Goal: Information Seeking & Learning: Understand process/instructions

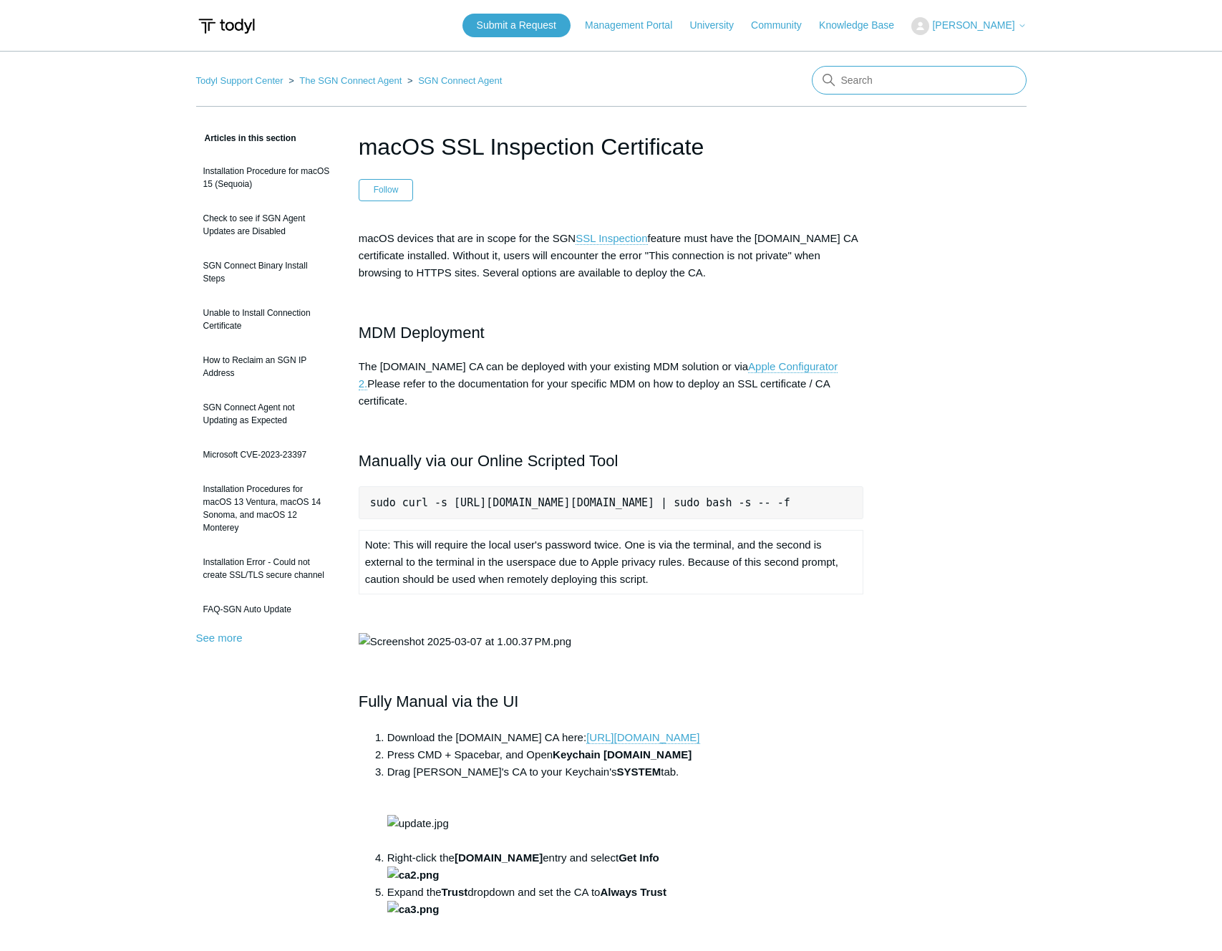
click at [878, 86] on input "Search" at bounding box center [919, 80] width 215 height 29
type input "uninstall"
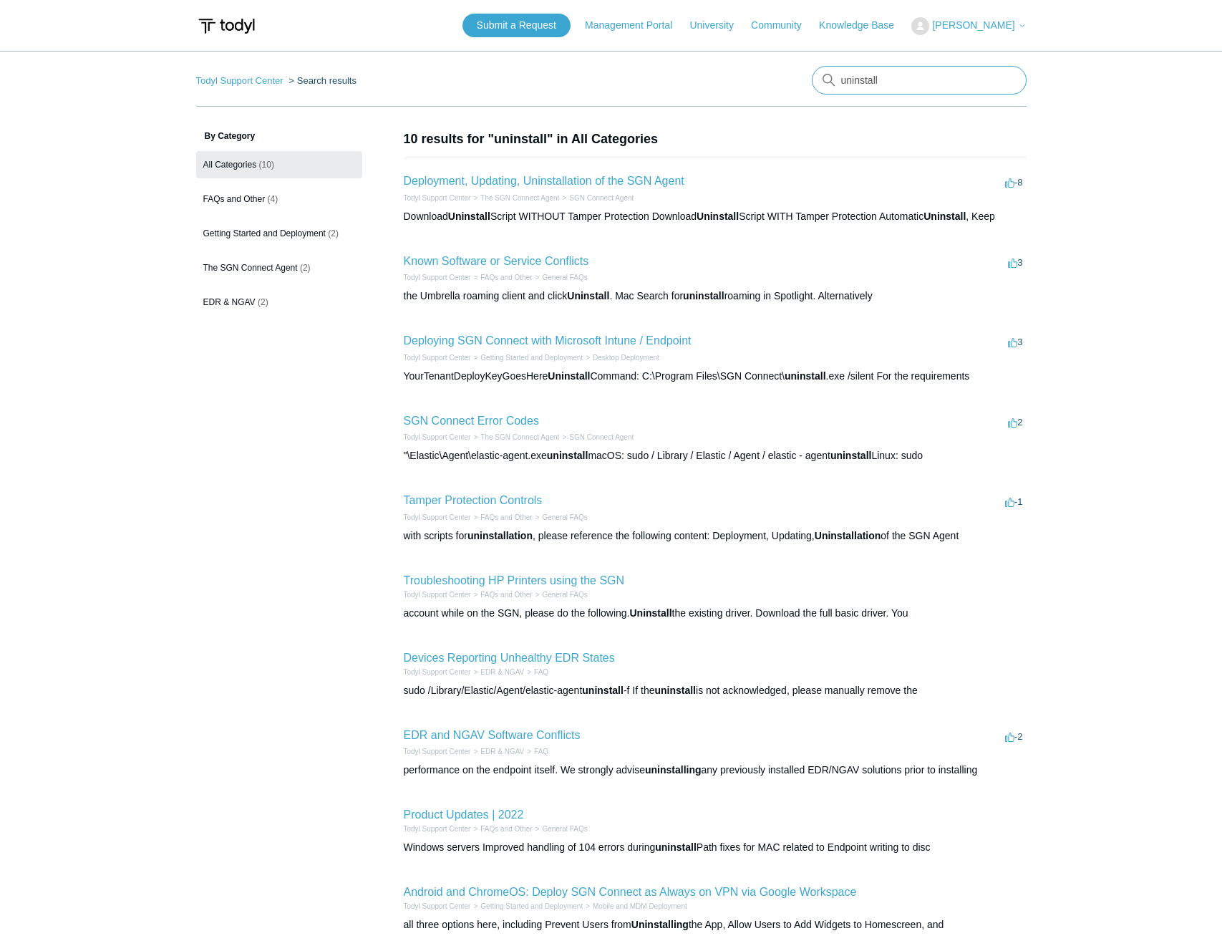
click at [924, 77] on input "uninstall" at bounding box center [919, 80] width 215 height 29
type input "uninstall mac"
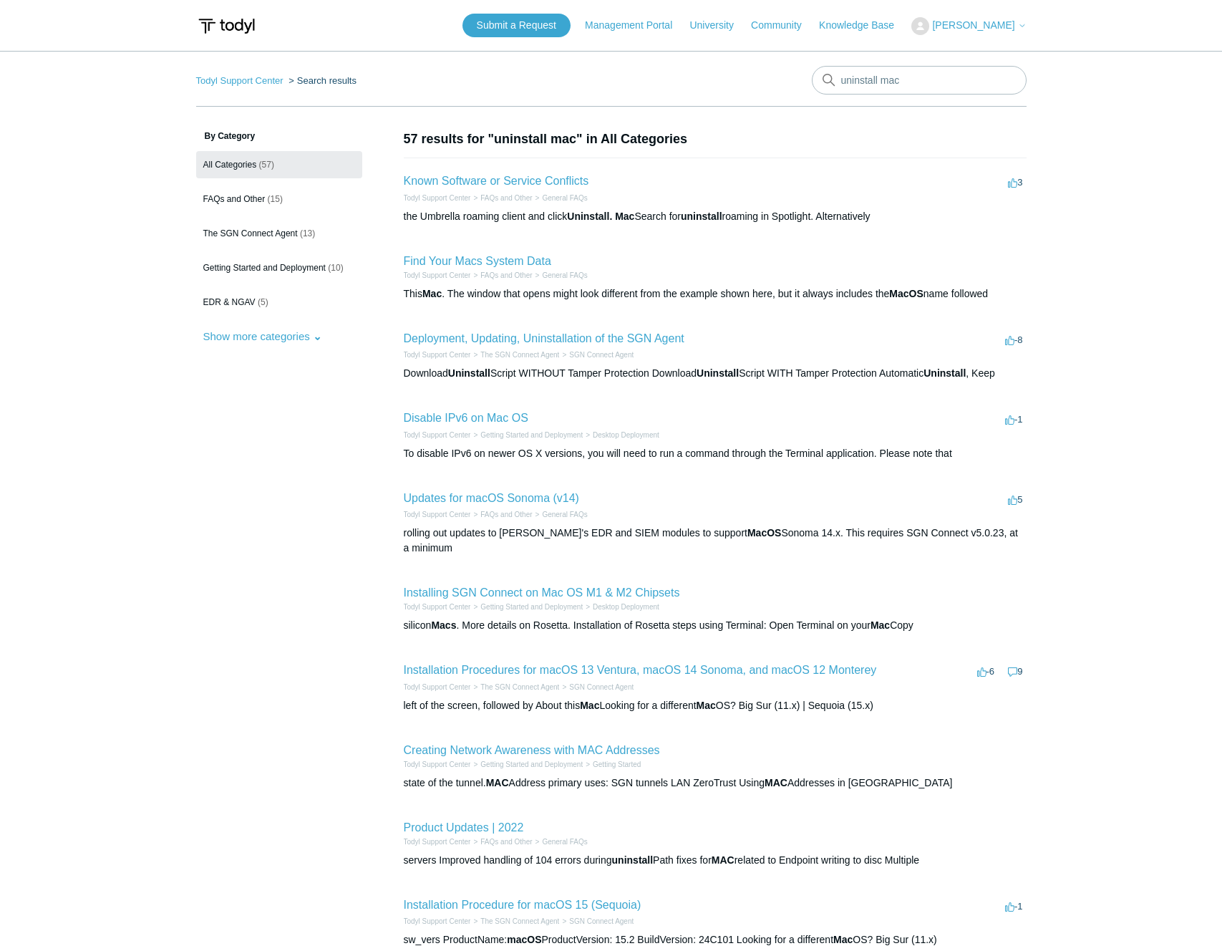
scroll to position [157, 0]
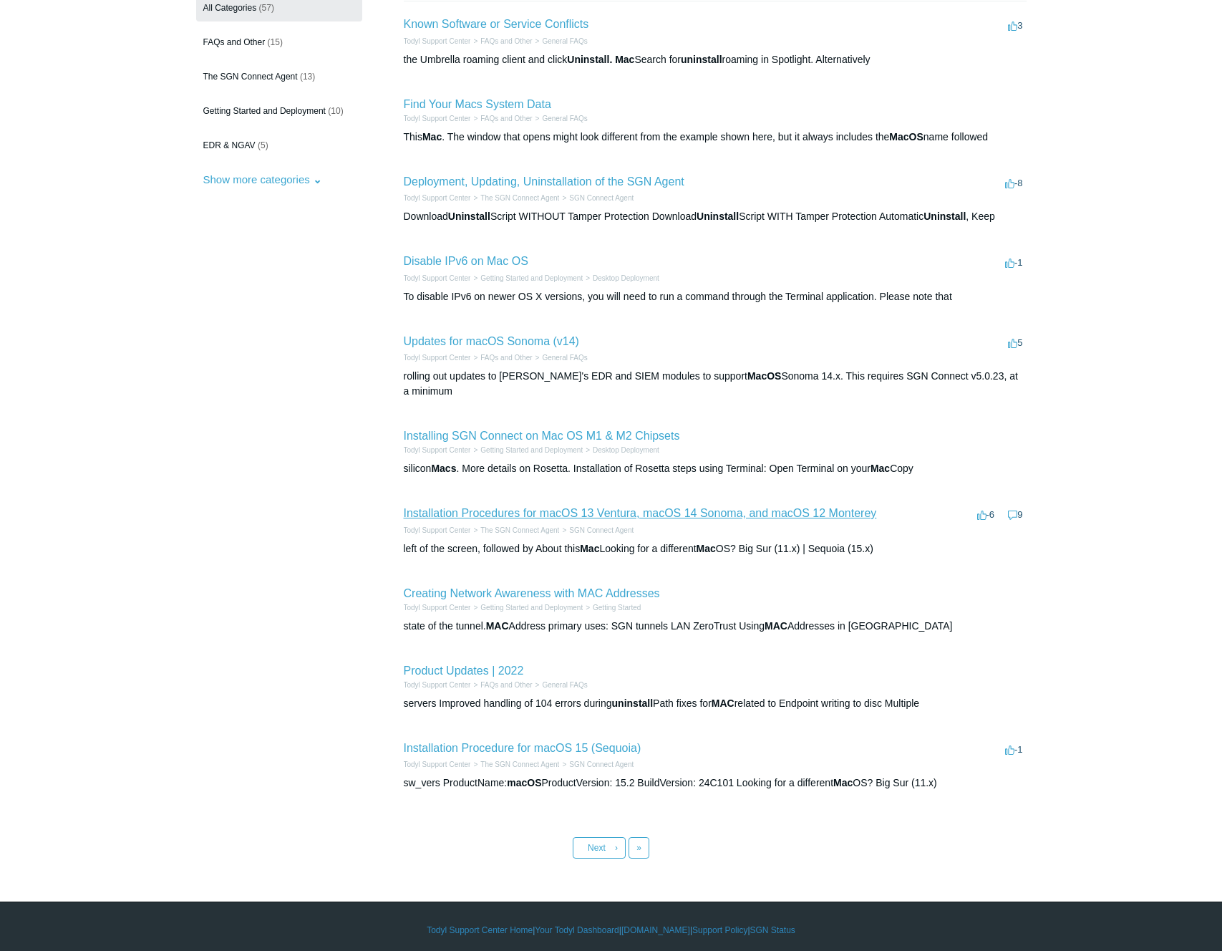
click at [521, 507] on link "Installation Procedures for macOS 13 Ventura, macOS 14 Sonoma, and macOS 12 Mon…" at bounding box center [640, 513] width 473 height 12
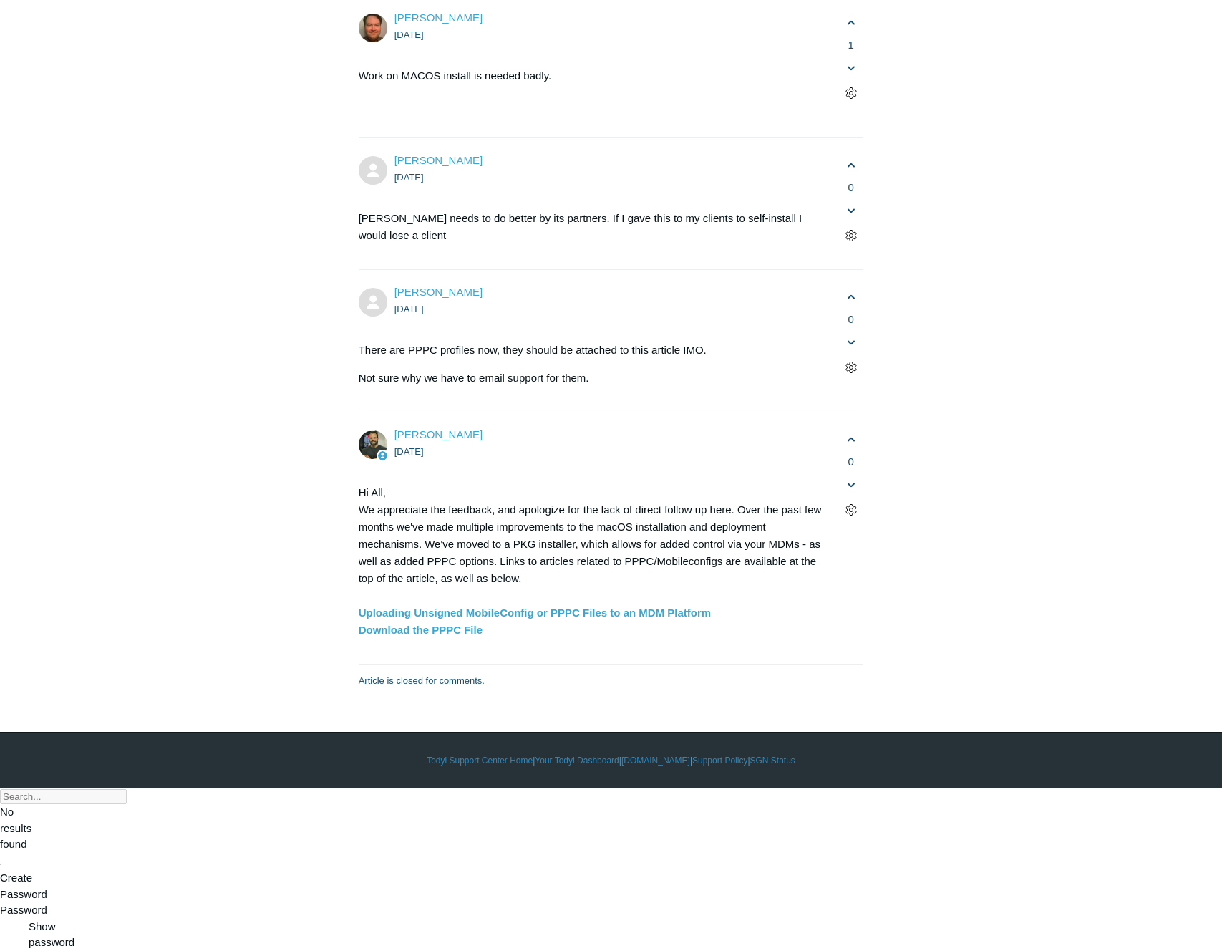
scroll to position [4706, 0]
click at [531, 619] on link "Uploading Unsigned MobileConfig or PPPC Files to an MDM Platform" at bounding box center [535, 612] width 353 height 12
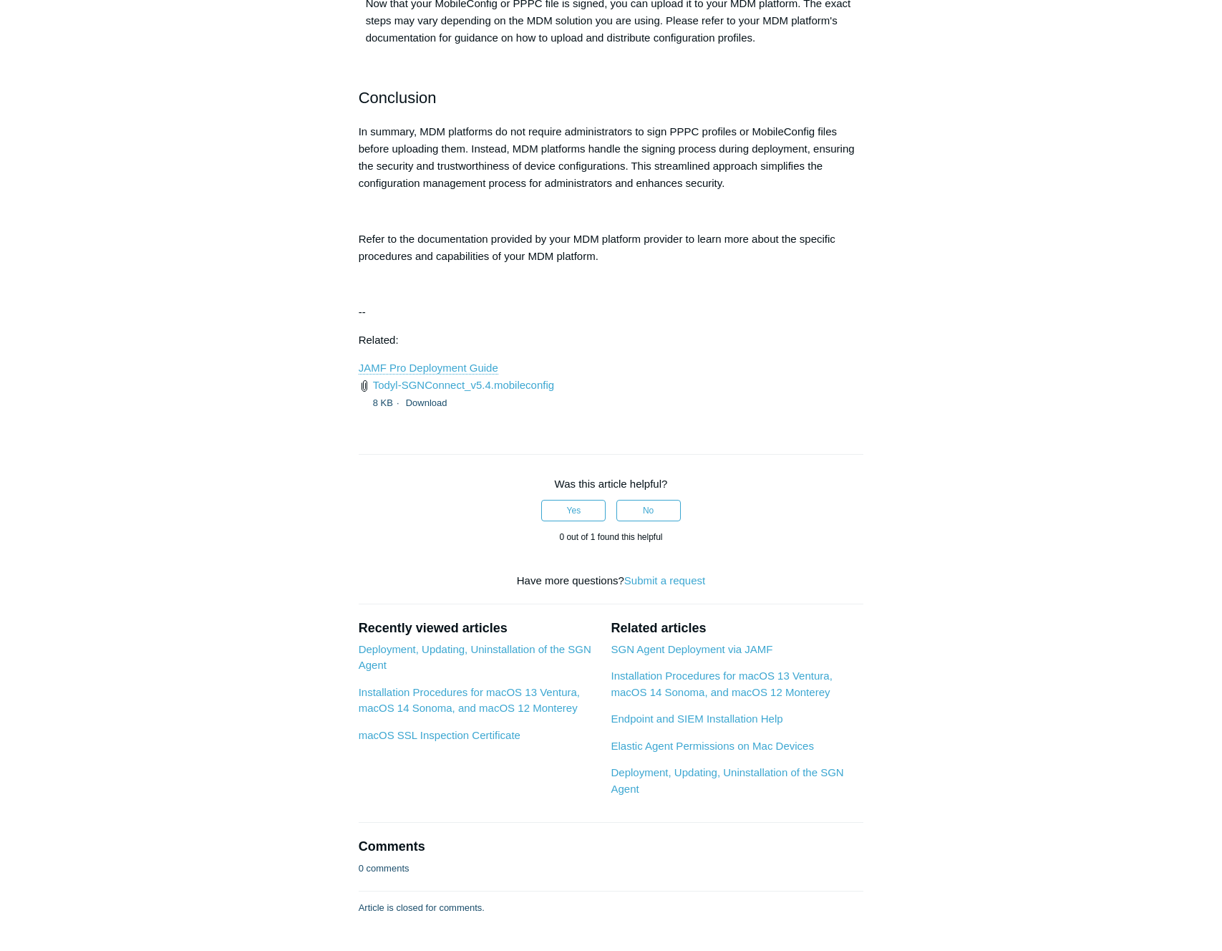
scroll to position [1654, 0]
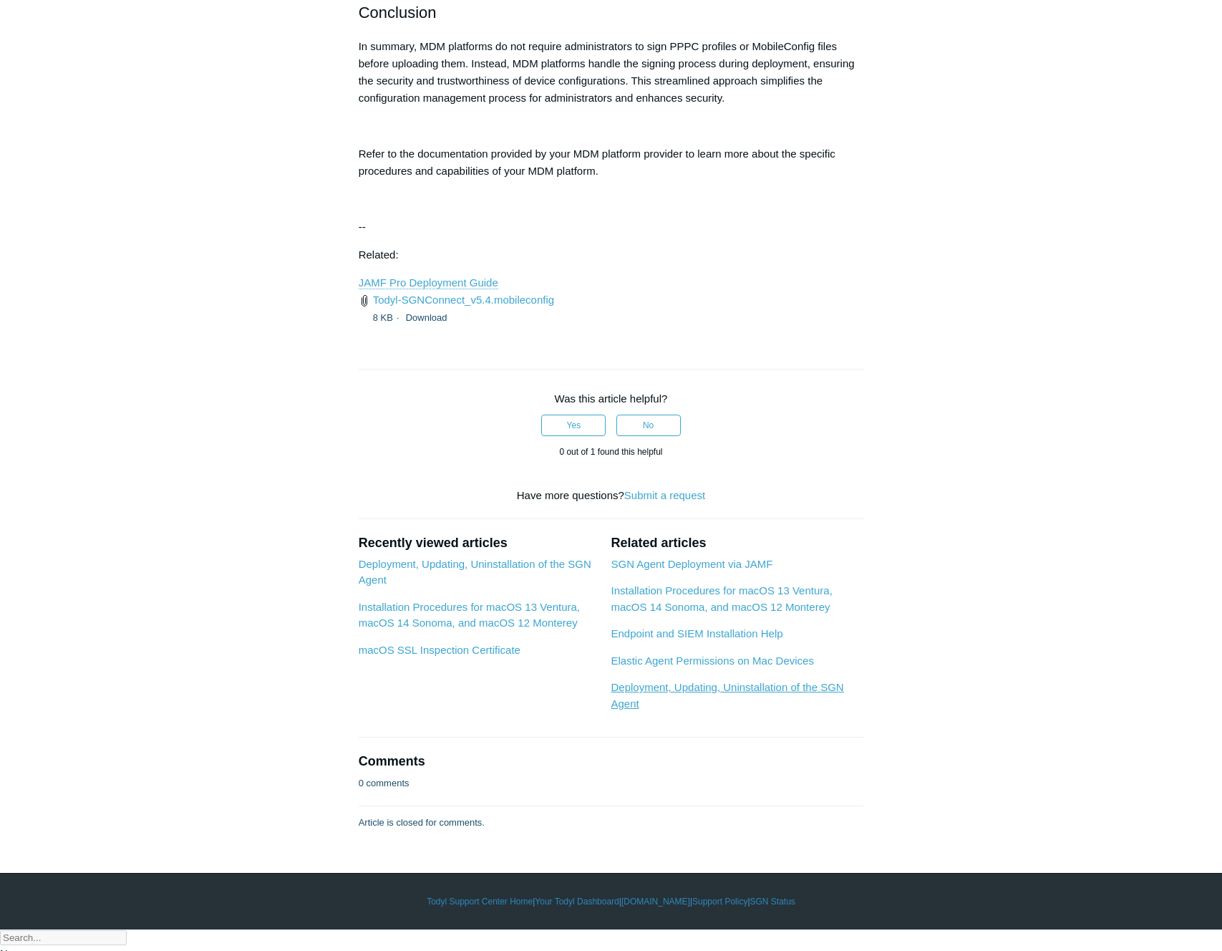
click at [798, 708] on link "Deployment, Updating, Uninstallation of the SGN Agent" at bounding box center [727, 695] width 233 height 29
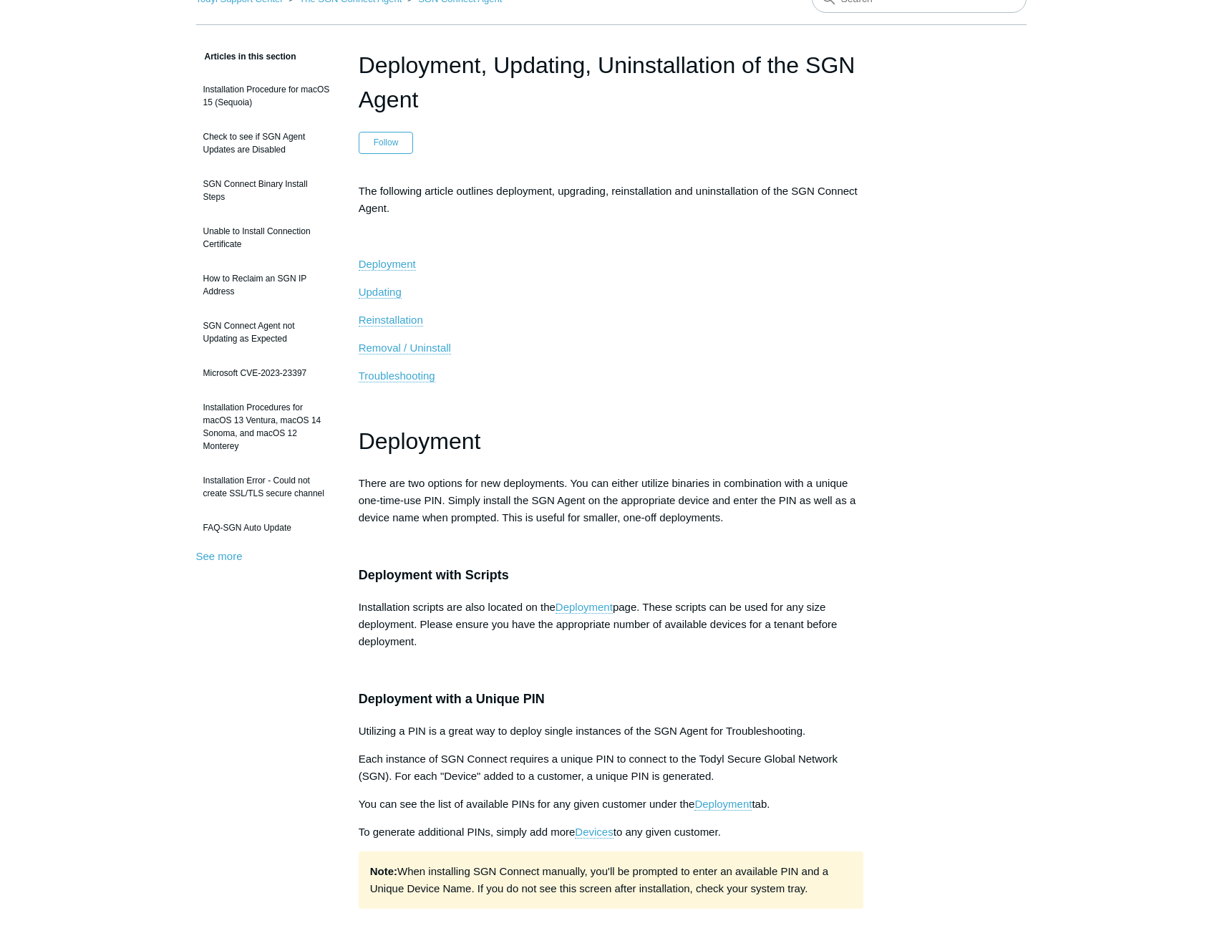
scroll to position [84, 0]
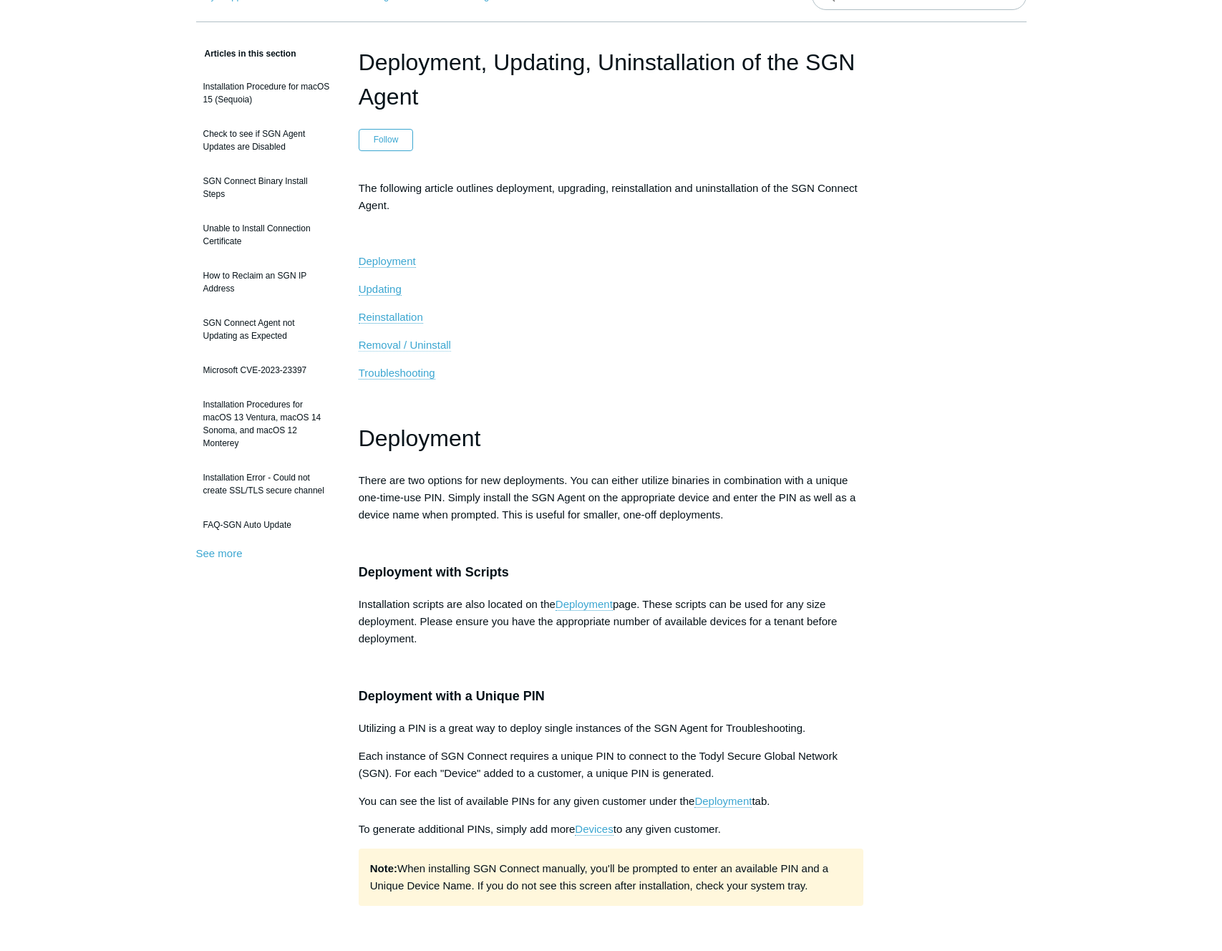
click at [407, 346] on span "Removal / Uninstall" at bounding box center [405, 345] width 92 height 12
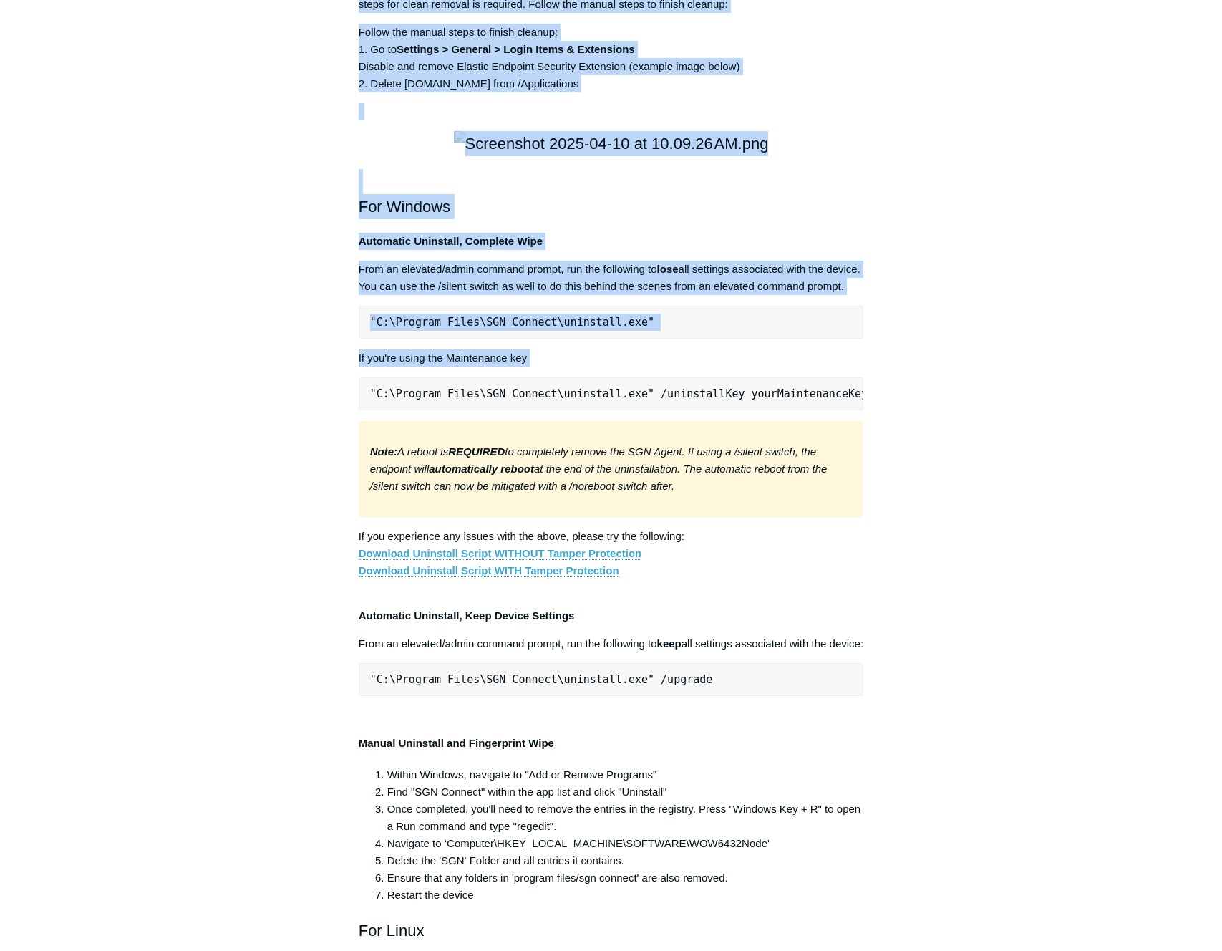
scroll to position [2223, 0]
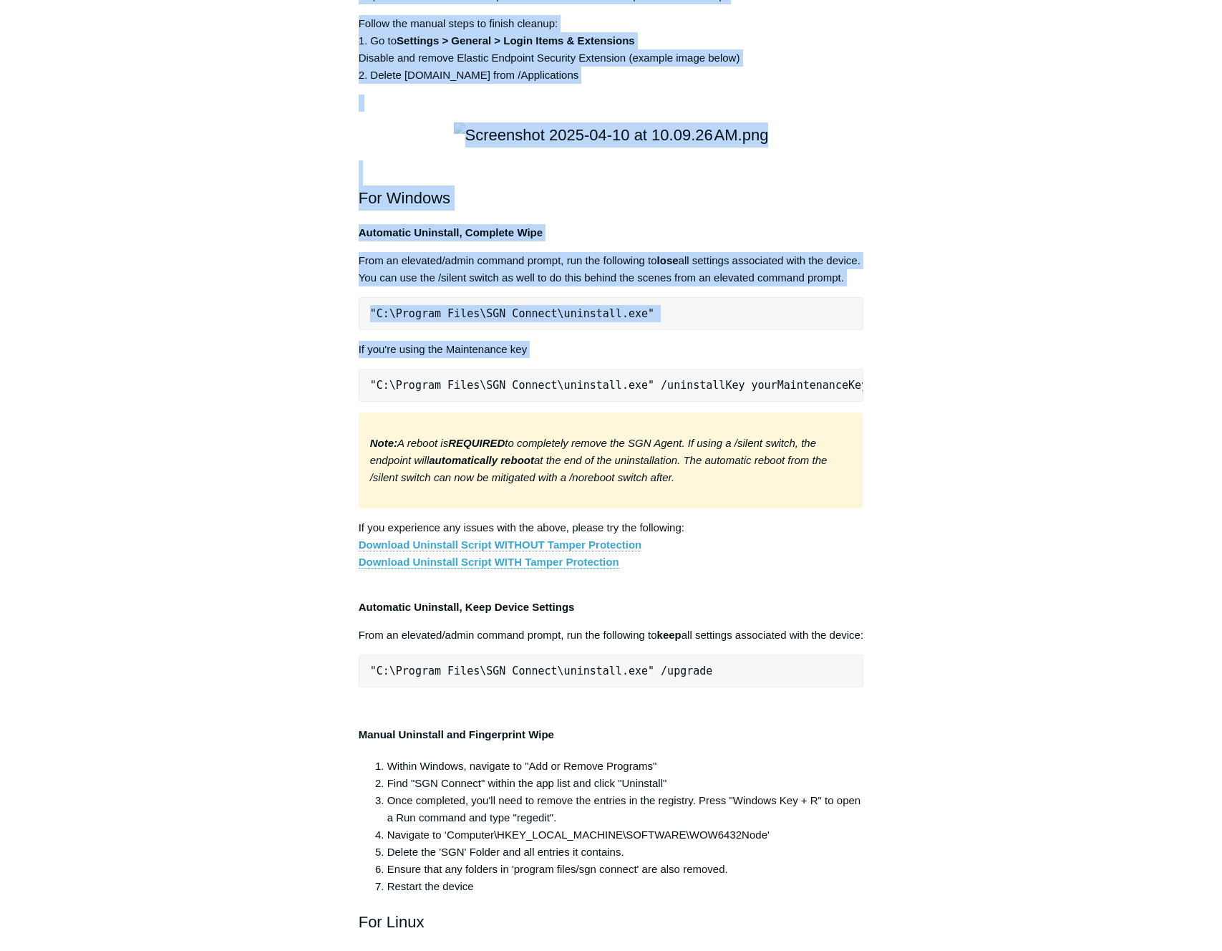
drag, startPoint x: 348, startPoint y: 172, endPoint x: 941, endPoint y: 847, distance: 898.5
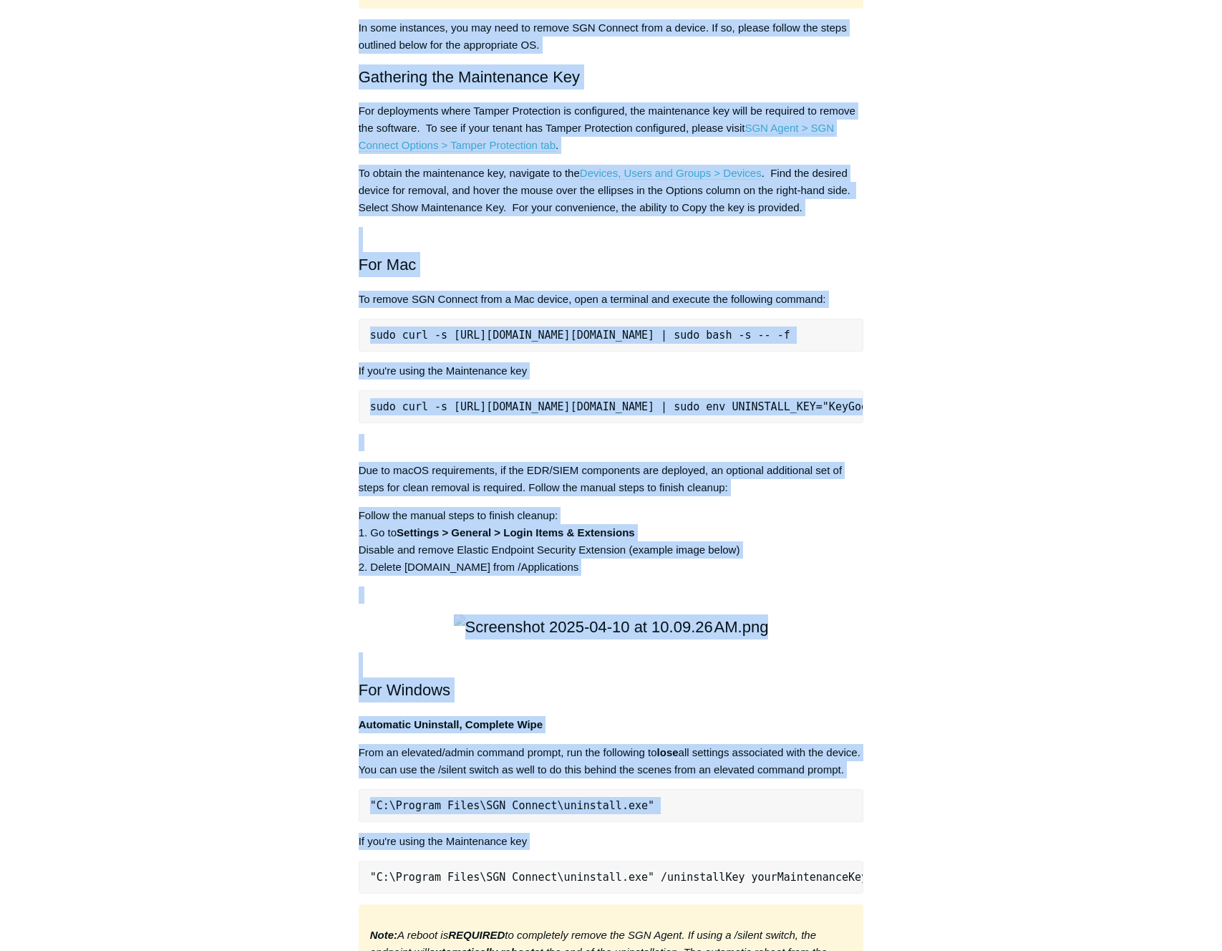
click at [1075, 370] on main "Todyl Support Center The SGN Connect Agent SGN Connect Agent Articles in this s…" at bounding box center [611, 371] width 1222 height 4103
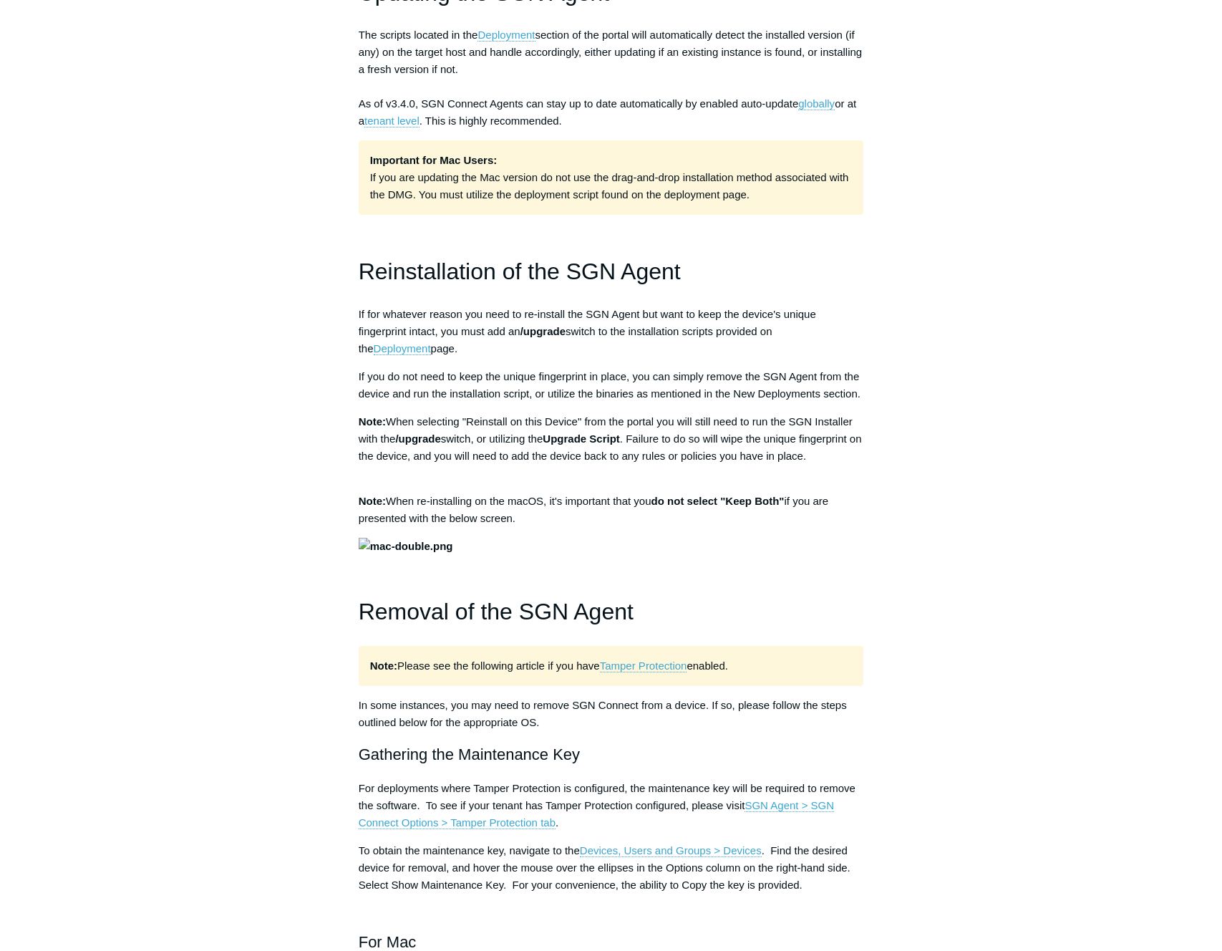
scroll to position [1065, 0]
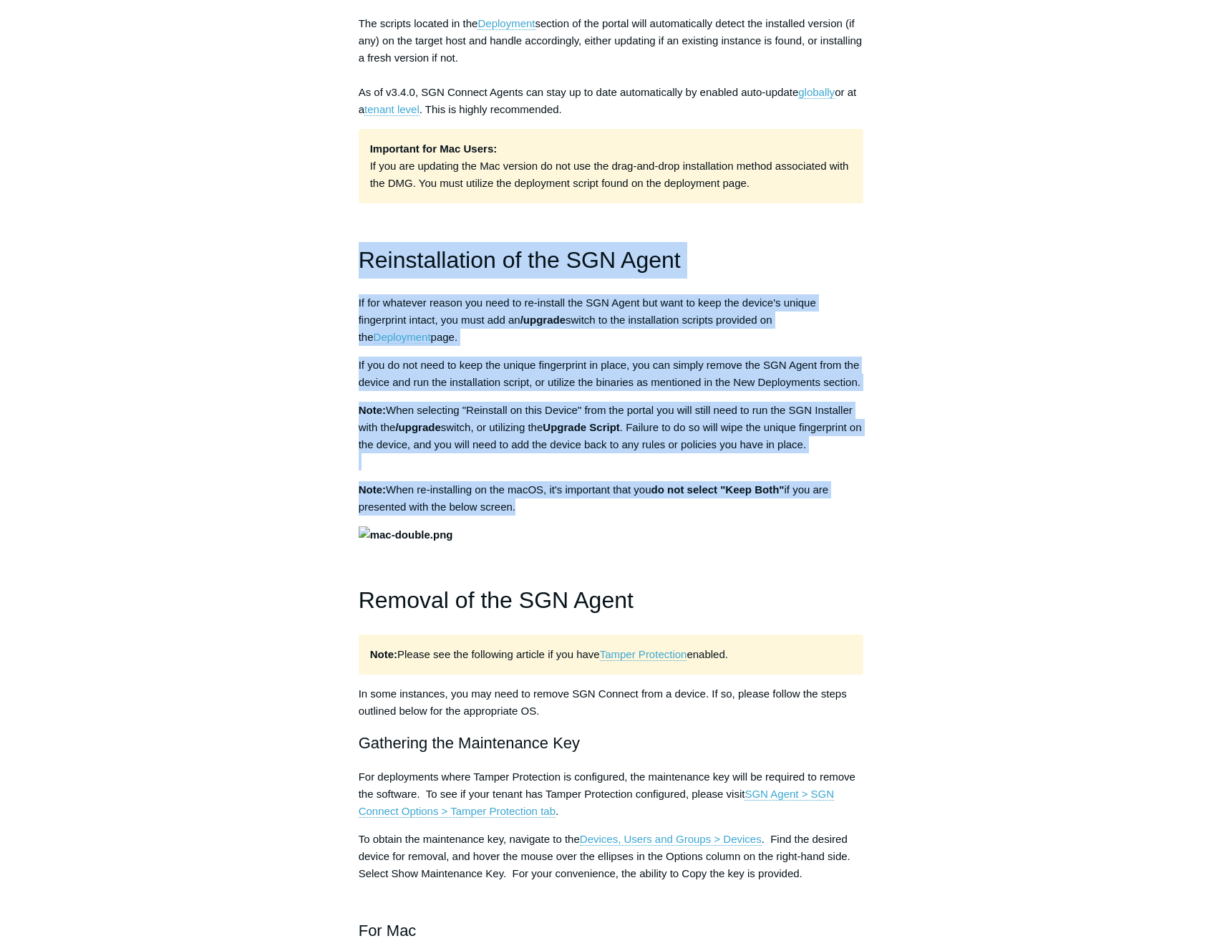
drag, startPoint x: 361, startPoint y: 261, endPoint x: 1005, endPoint y: 647, distance: 750.5
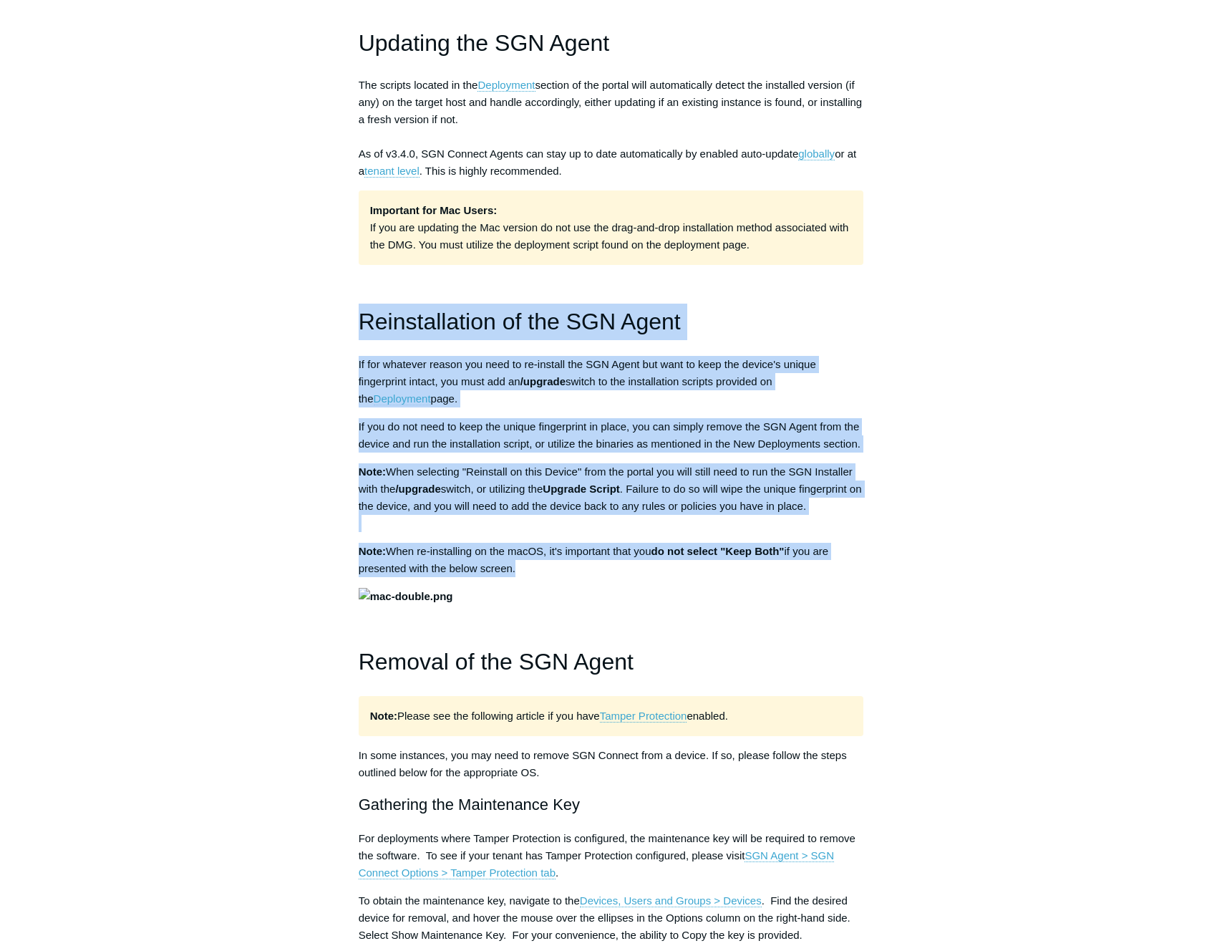
scroll to position [1012, 0]
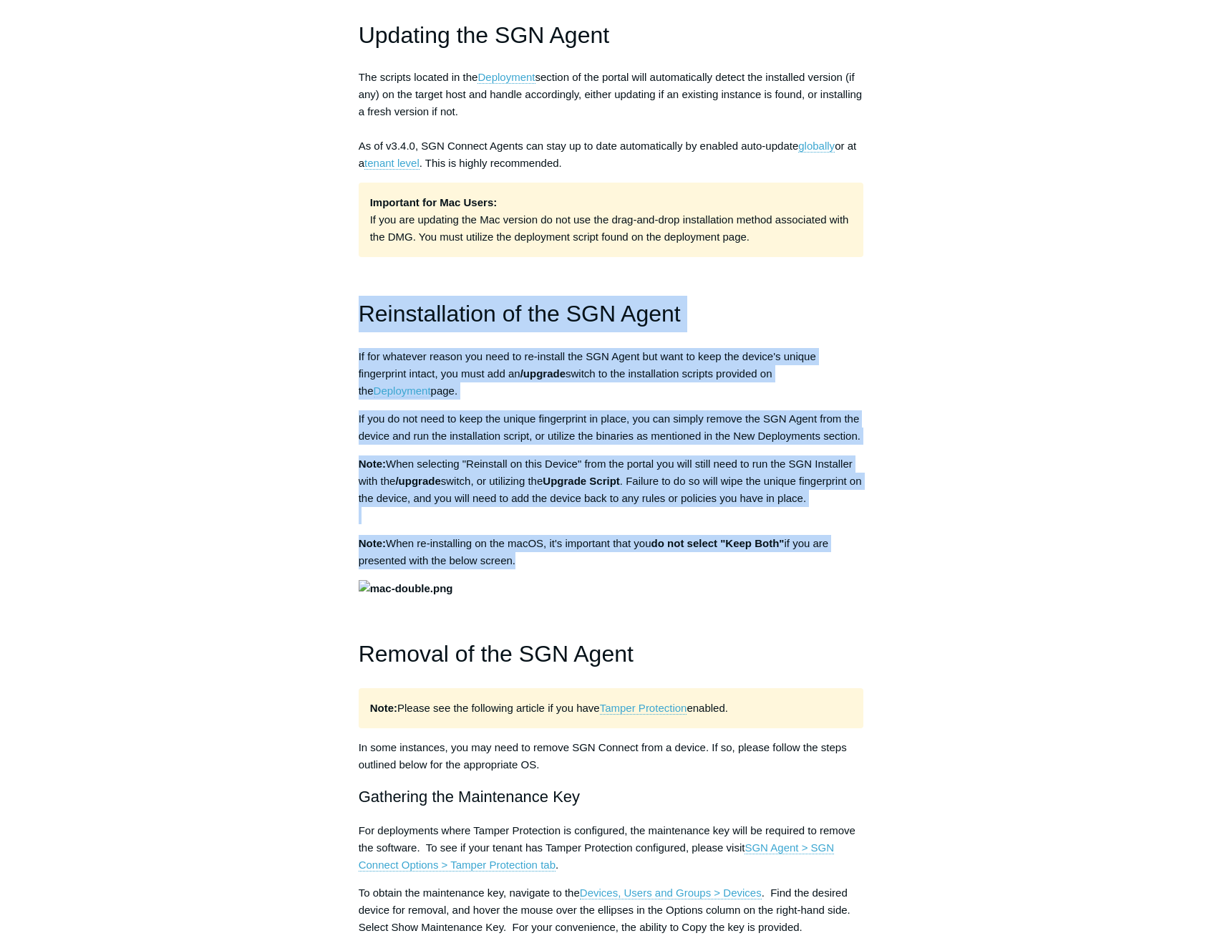
click at [835, 291] on div "The following article outlines deployment, upgrading, reinstallation and uninst…" at bounding box center [611, 916] width 505 height 3326
drag, startPoint x: 362, startPoint y: 314, endPoint x: 924, endPoint y: 609, distance: 635.7
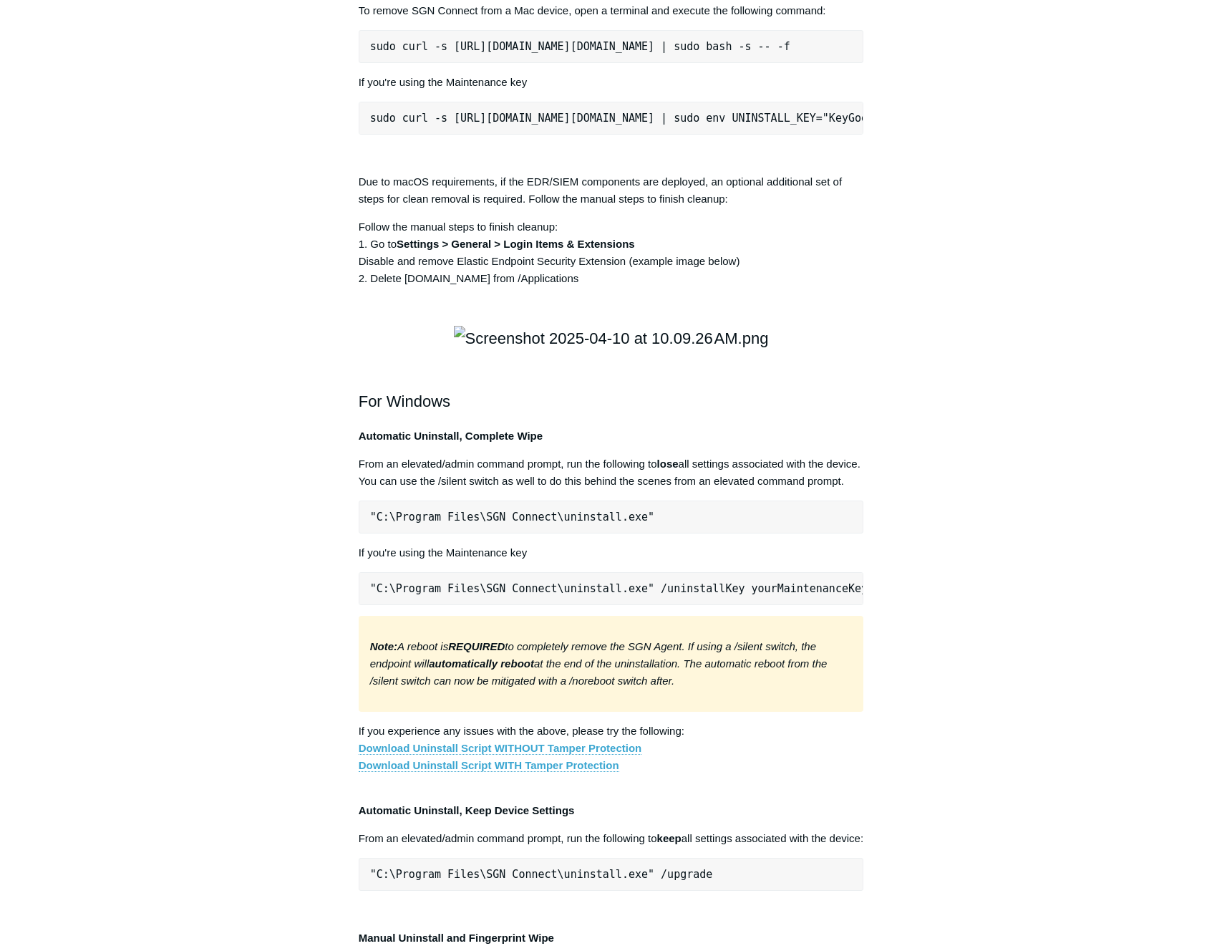
scroll to position [2023, 0]
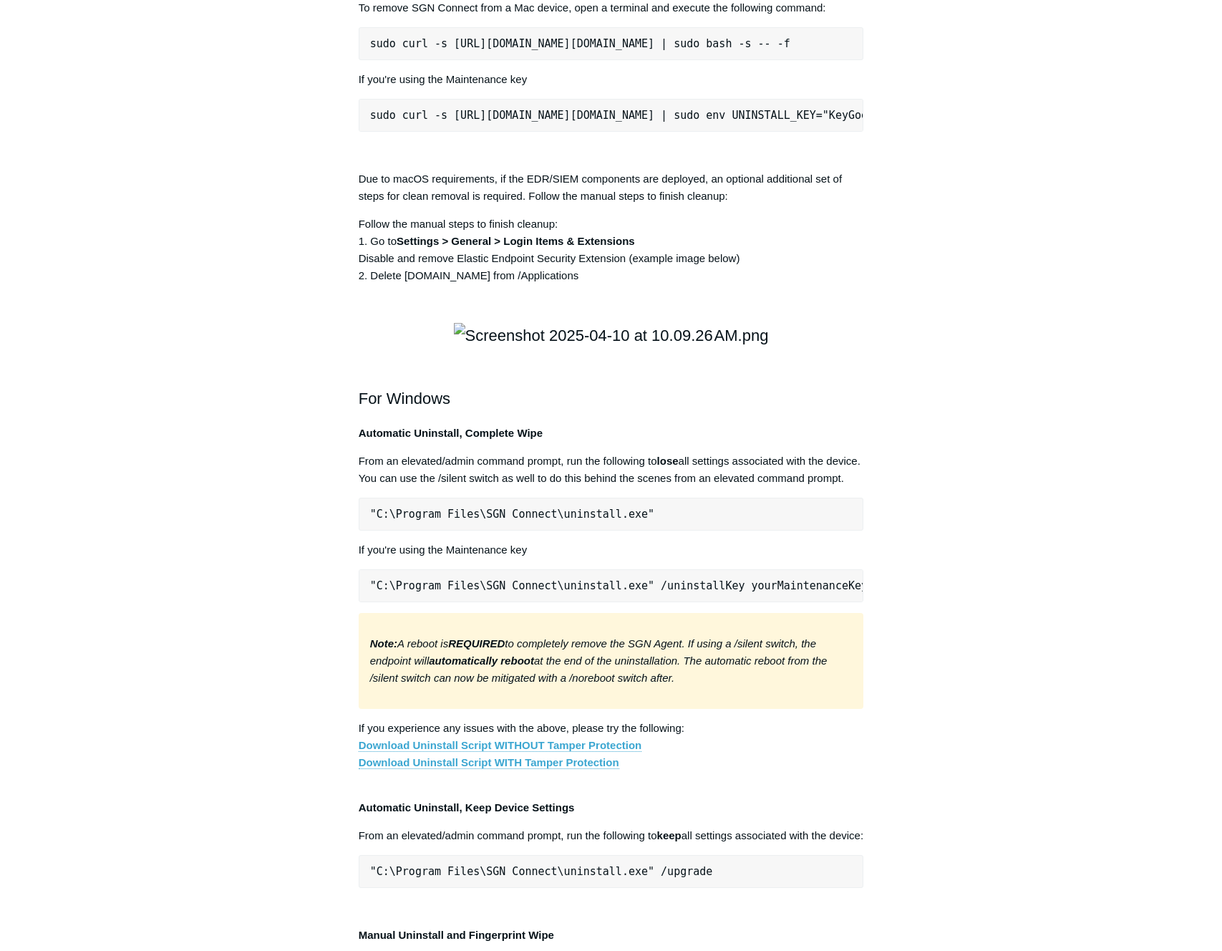
click at [352, 210] on article "Deployment, Updating, Uninstallation of the SGN Agent Follow Not yet followed b…" at bounding box center [611, 119] width 548 height 4024
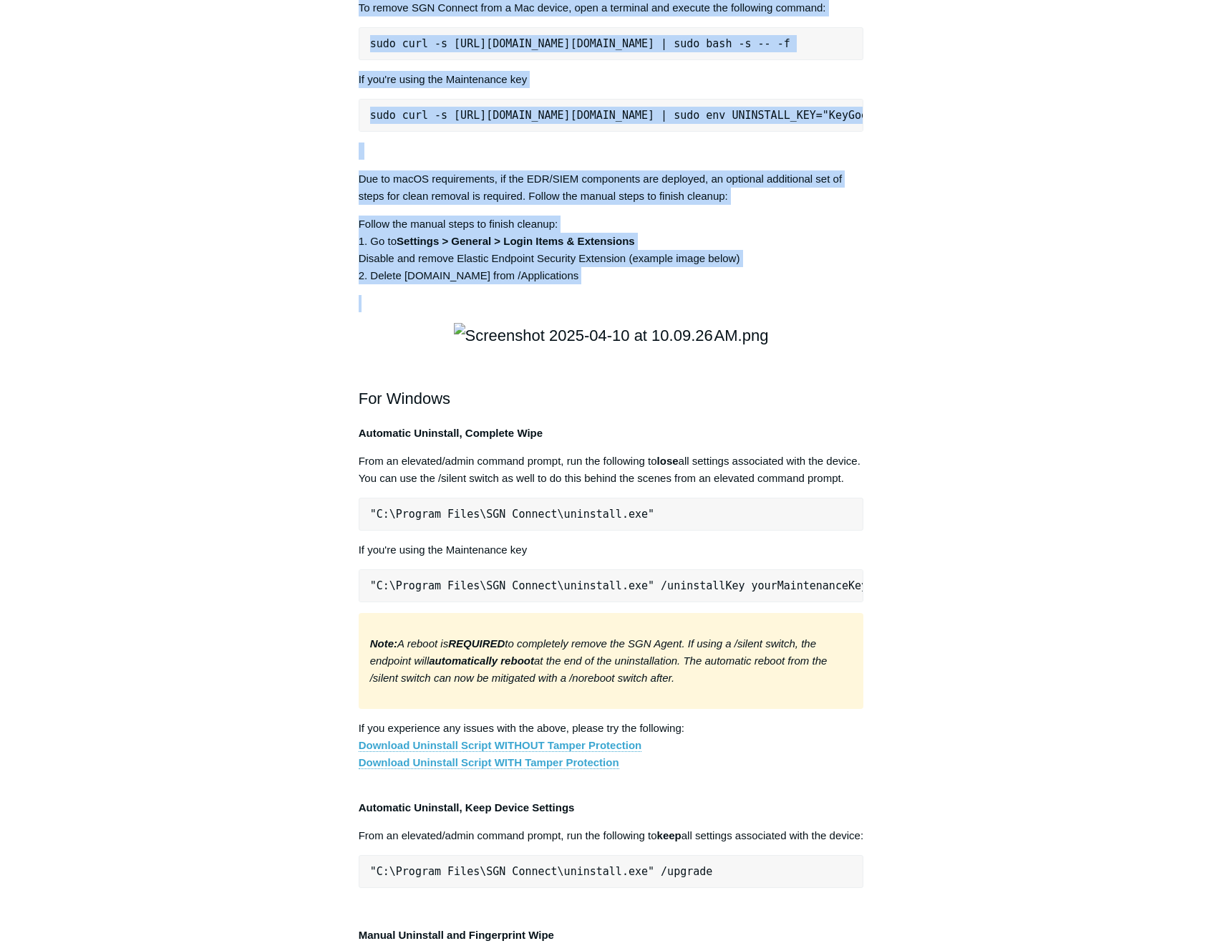
drag, startPoint x: 357, startPoint y: 200, endPoint x: 858, endPoint y: 593, distance: 637.1
click at [856, 594] on article "Deployment, Updating, Uninstallation of the SGN Agent Follow Not yet followed b…" at bounding box center [611, 119] width 548 height 4024
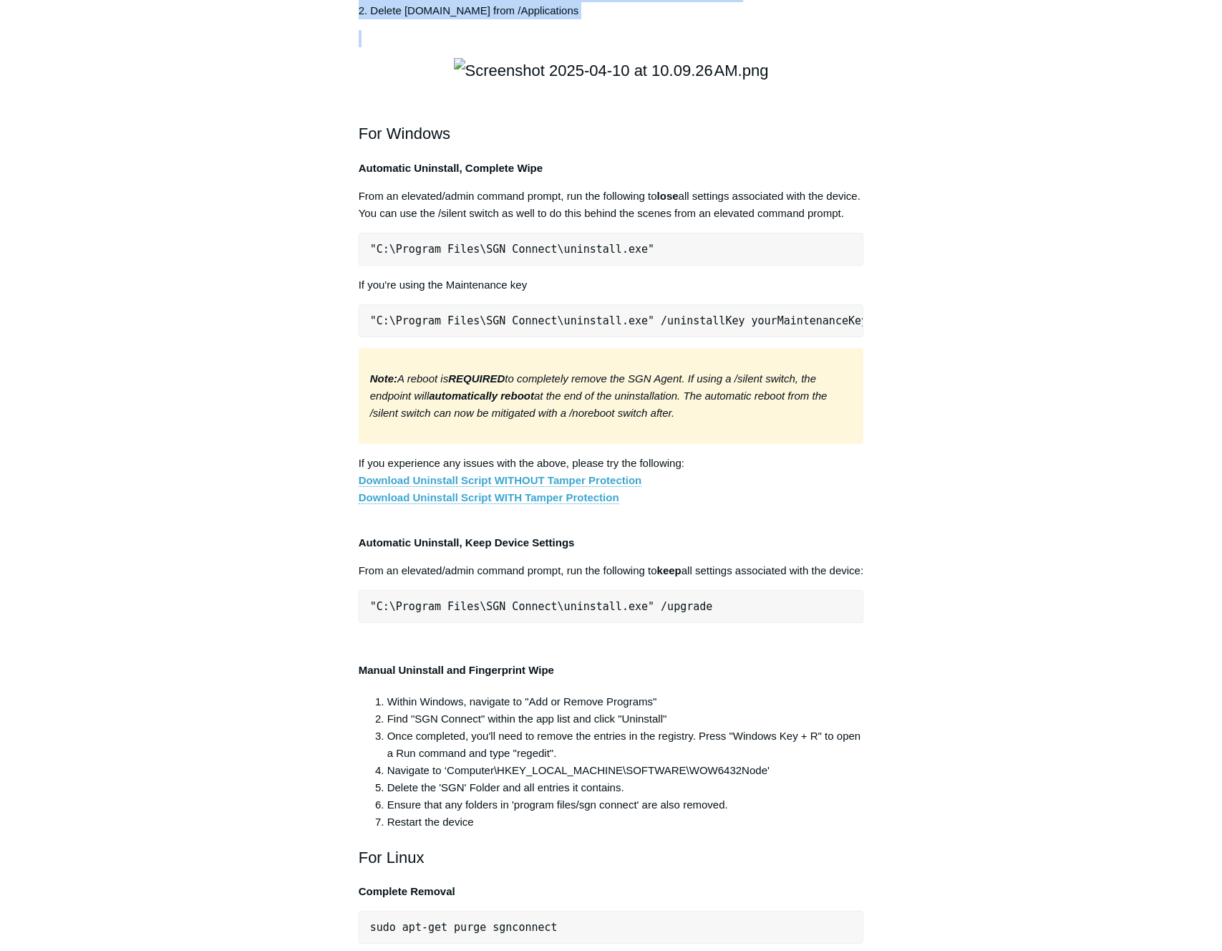
scroll to position [2290, 0]
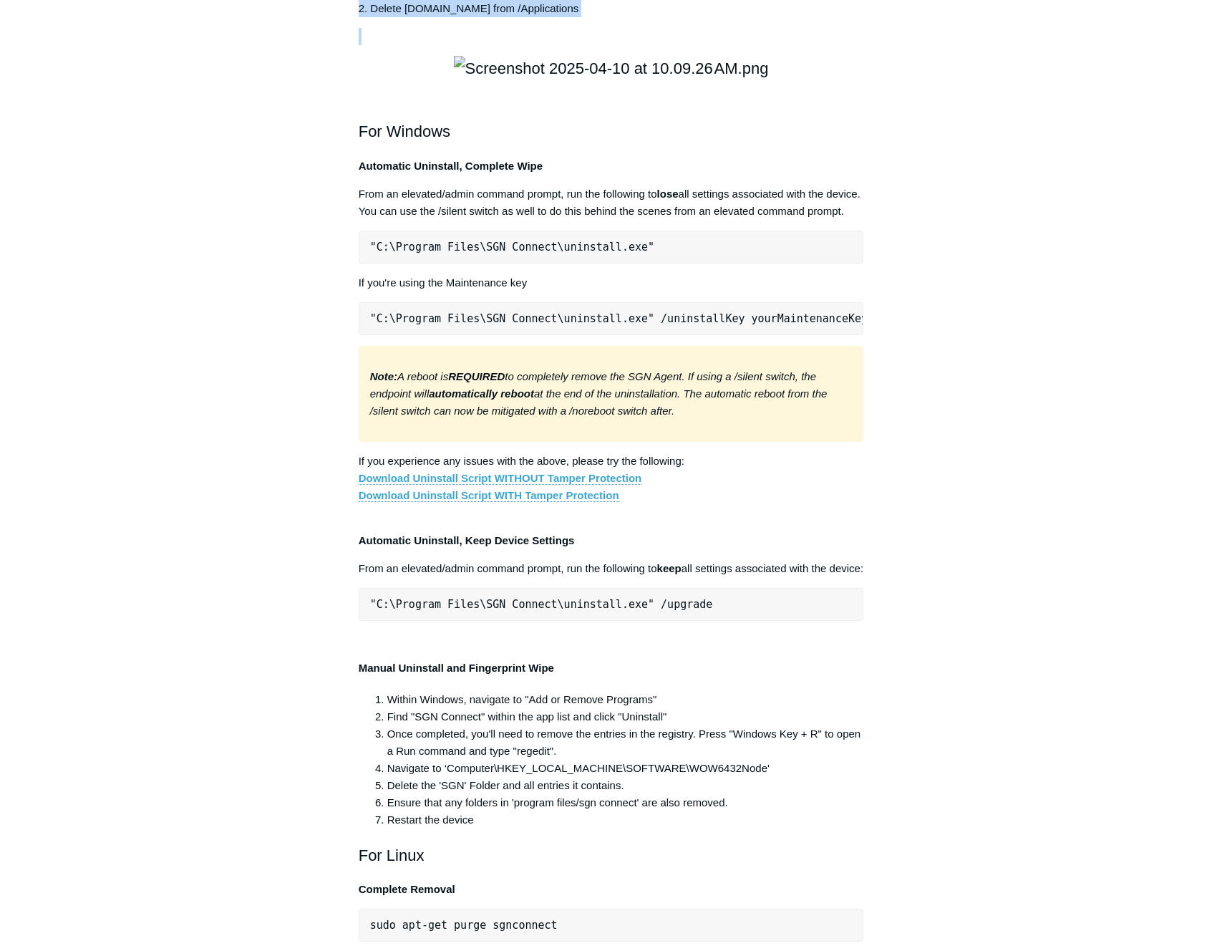
click at [862, 81] on h2 at bounding box center [611, 68] width 505 height 25
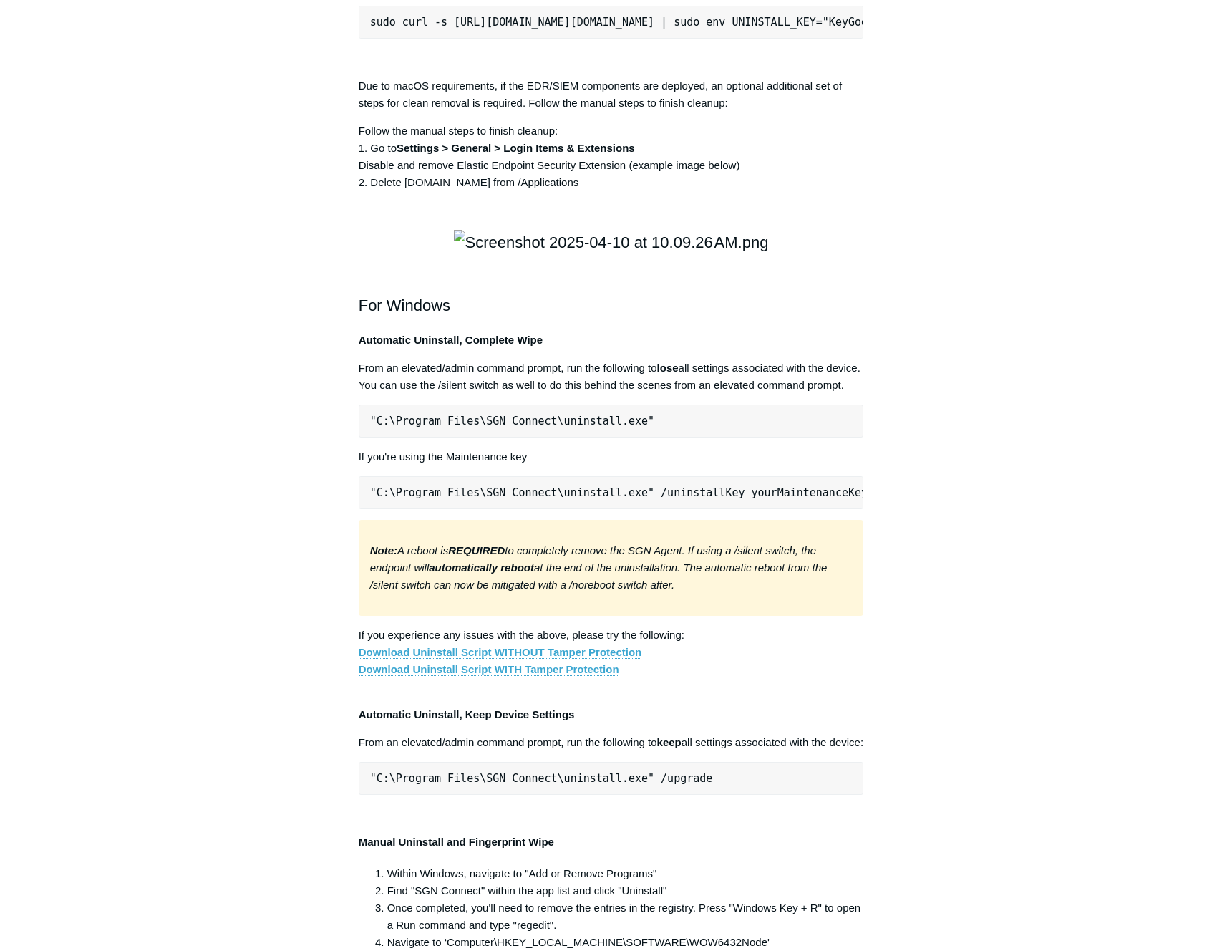
scroll to position [2110, 0]
